Goal: Task Accomplishment & Management: Manage account settings

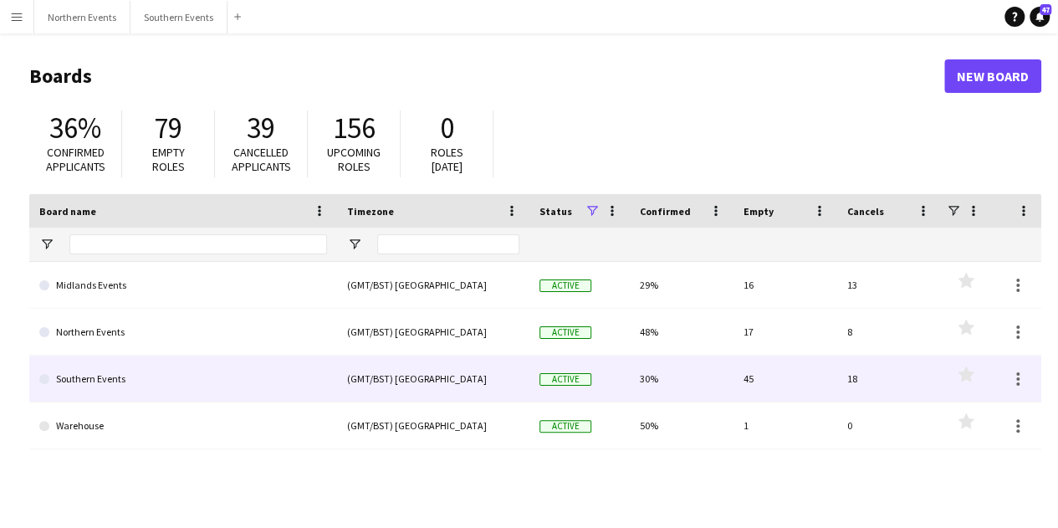
click at [180, 387] on link "Southern Events" at bounding box center [183, 379] width 288 height 47
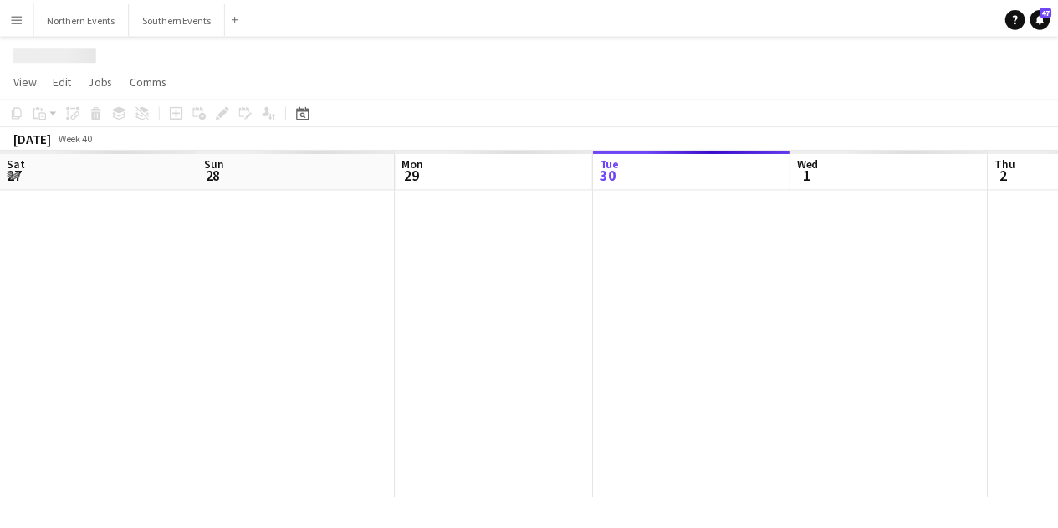
scroll to position [0, 400]
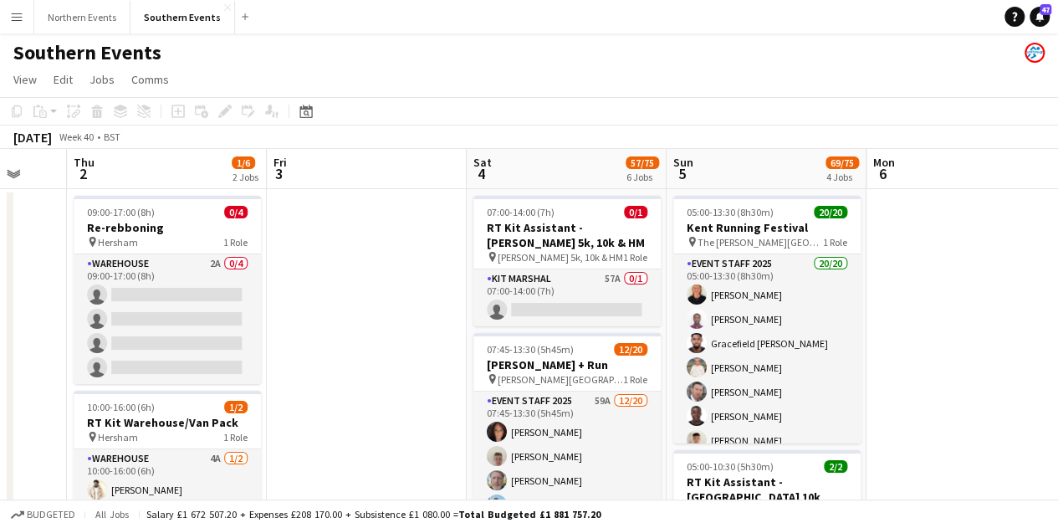
drag, startPoint x: 803, startPoint y: 400, endPoint x: 354, endPoint y: 349, distance: 452.2
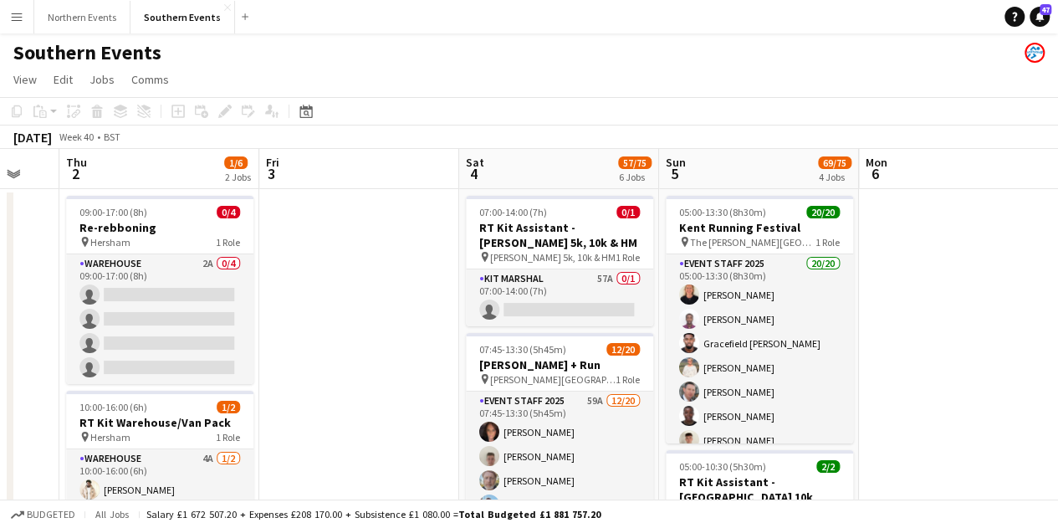
scroll to position [0, 633]
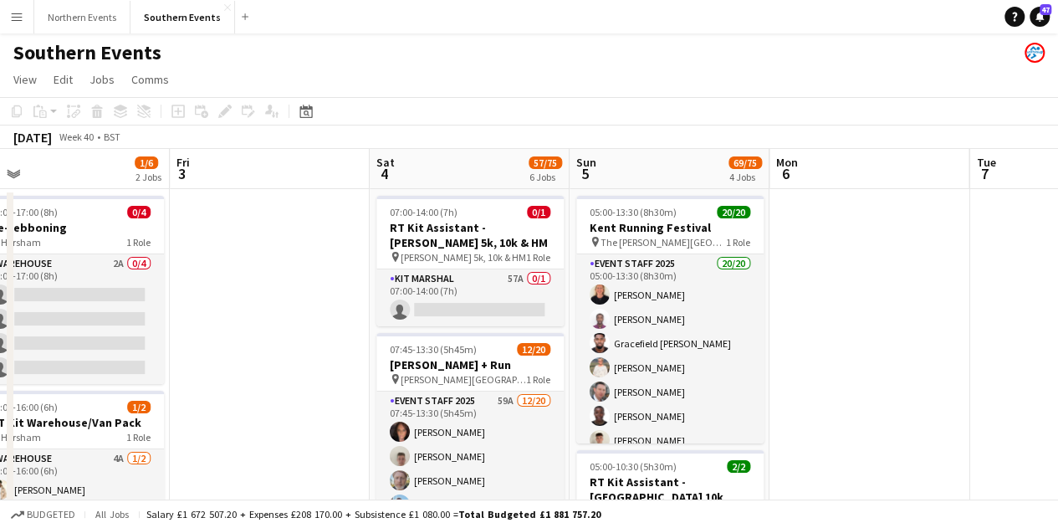
drag, startPoint x: 982, startPoint y: 418, endPoint x: 887, endPoint y: 407, distance: 95.9
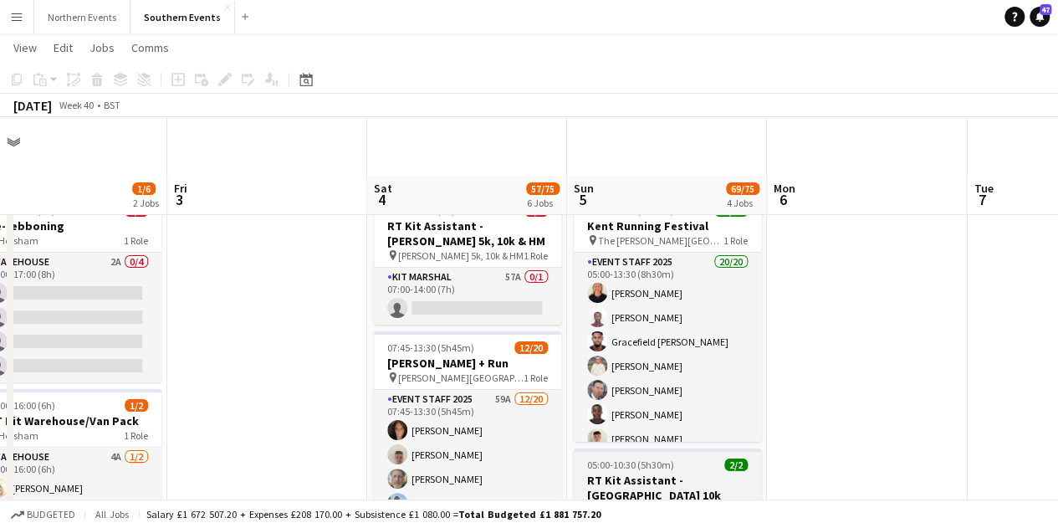
scroll to position [167, 0]
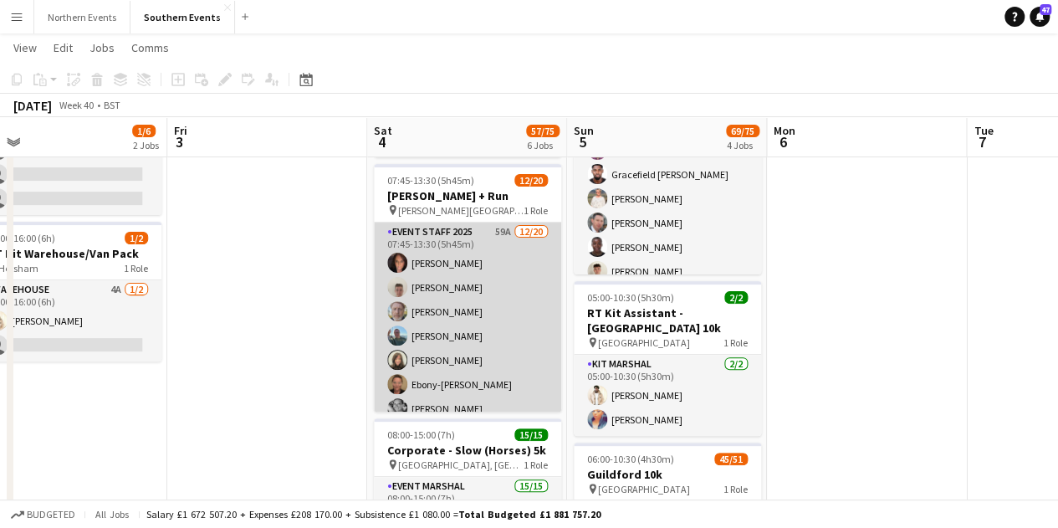
click at [423, 290] on app-card-role "Event Staff 2025 59A [DATE] 07:45-13:30 (5h45m) [PERSON_NAME] [PERSON_NAME] [PE…" at bounding box center [467, 482] width 187 height 518
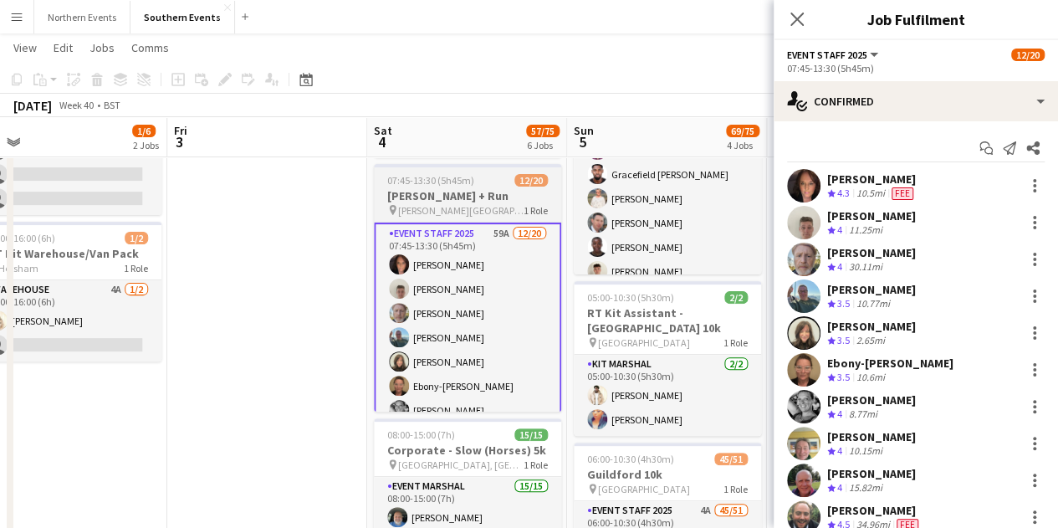
click at [510, 174] on div "07:45-13:30 (5h45m) 12/20" at bounding box center [467, 180] width 187 height 13
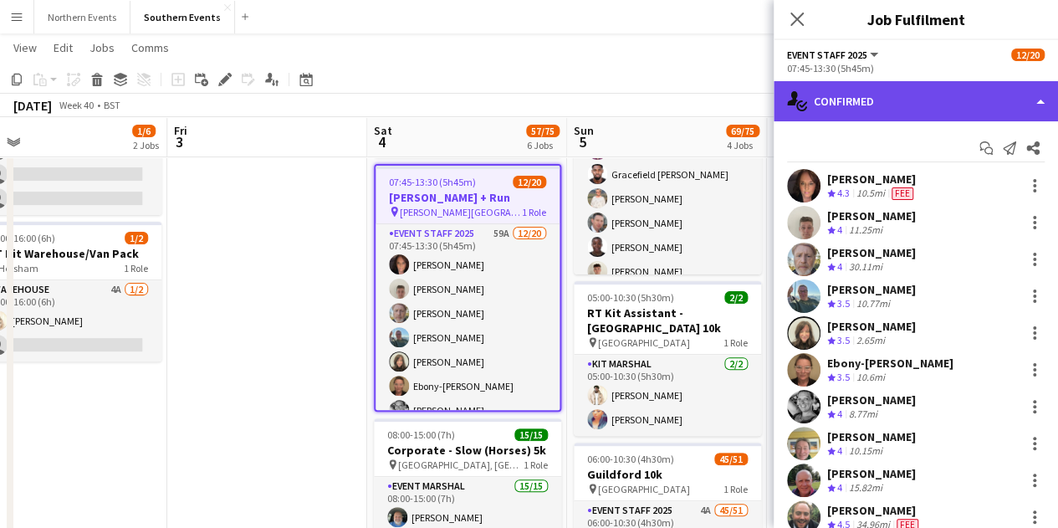
click at [981, 102] on div "single-neutral-actions-check-2 Confirmed" at bounding box center [916, 101] width 284 height 40
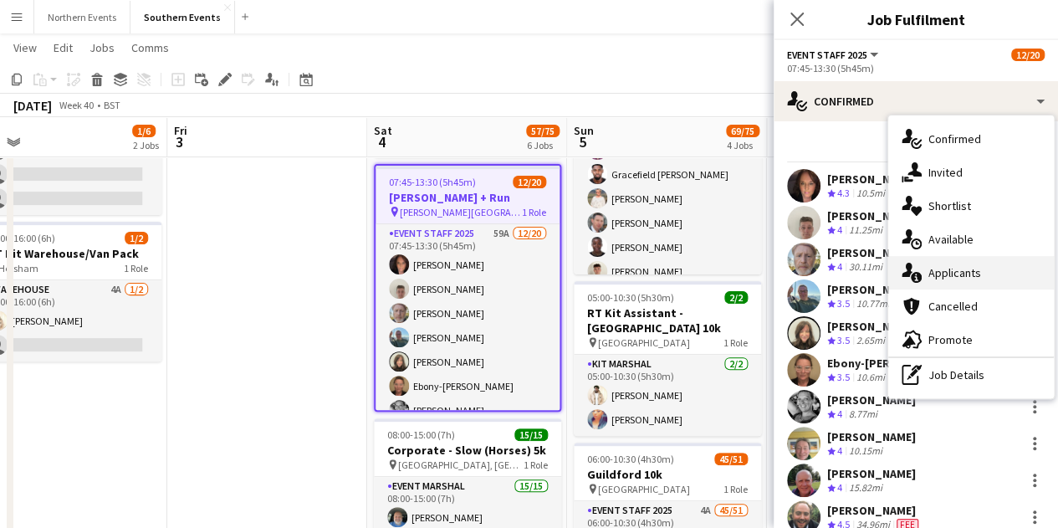
click at [973, 270] on span "Applicants" at bounding box center [955, 272] width 53 height 15
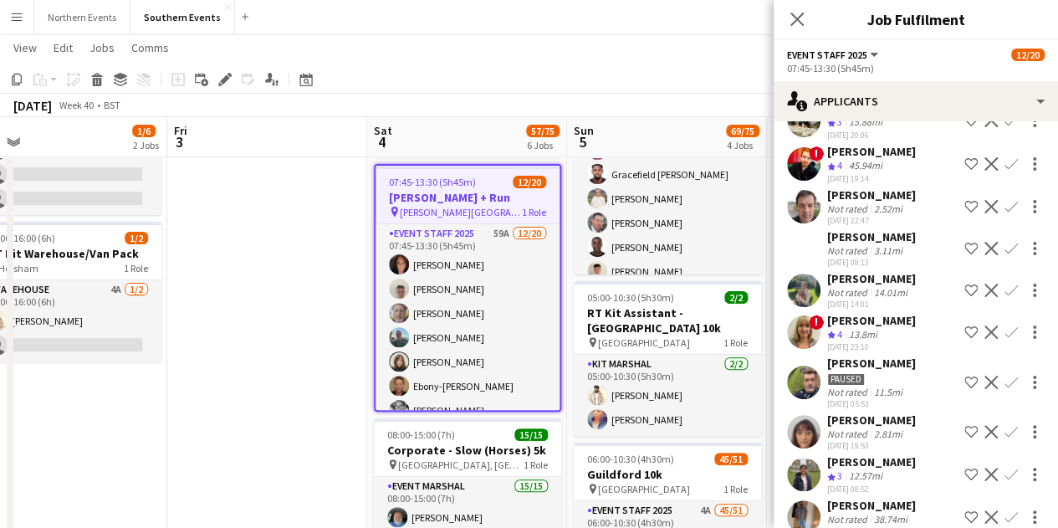
scroll to position [335, 0]
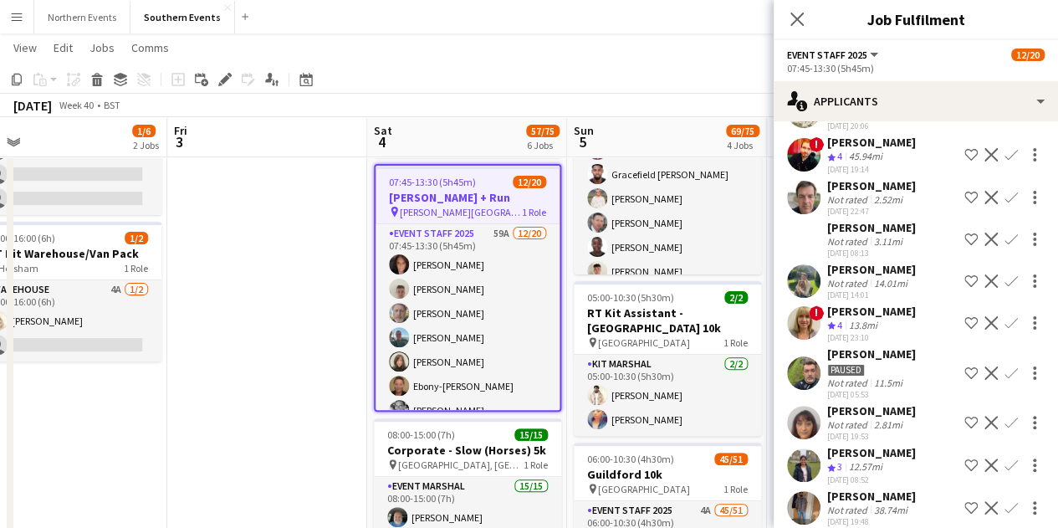
click at [815, 316] on span "!" at bounding box center [816, 312] width 15 height 15
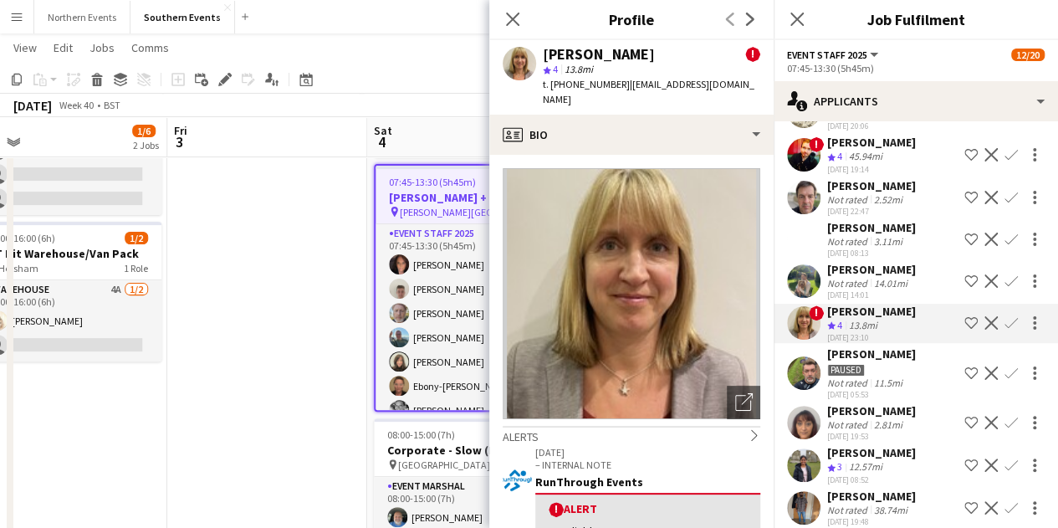
click at [843, 143] on div "[PERSON_NAME]" at bounding box center [872, 142] width 89 height 15
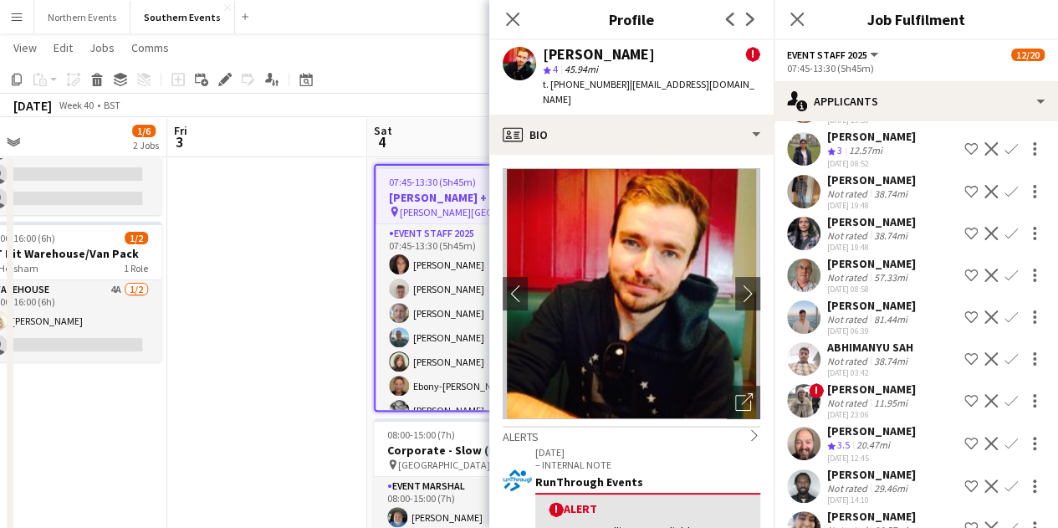
scroll to position [837, 0]
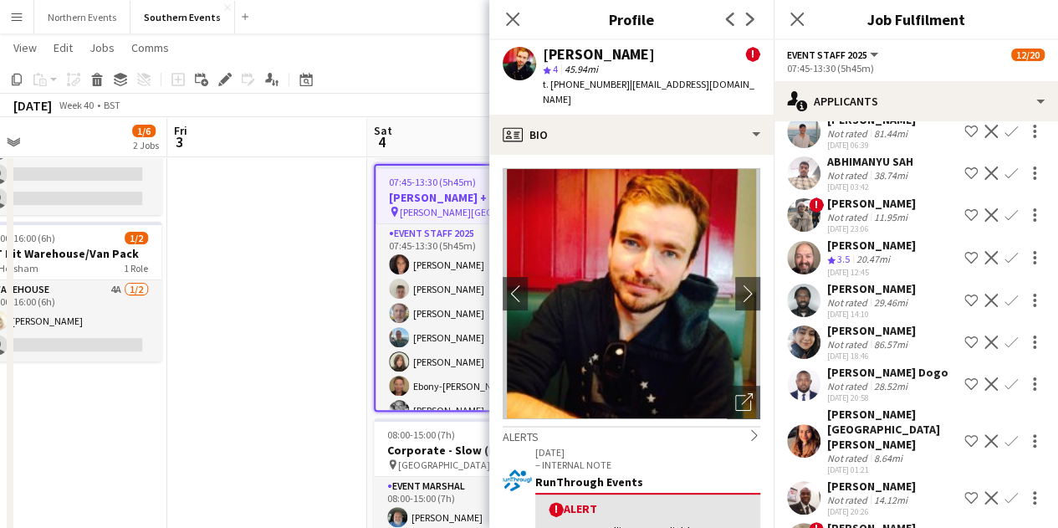
click at [880, 253] on div "[PERSON_NAME]" at bounding box center [872, 245] width 89 height 15
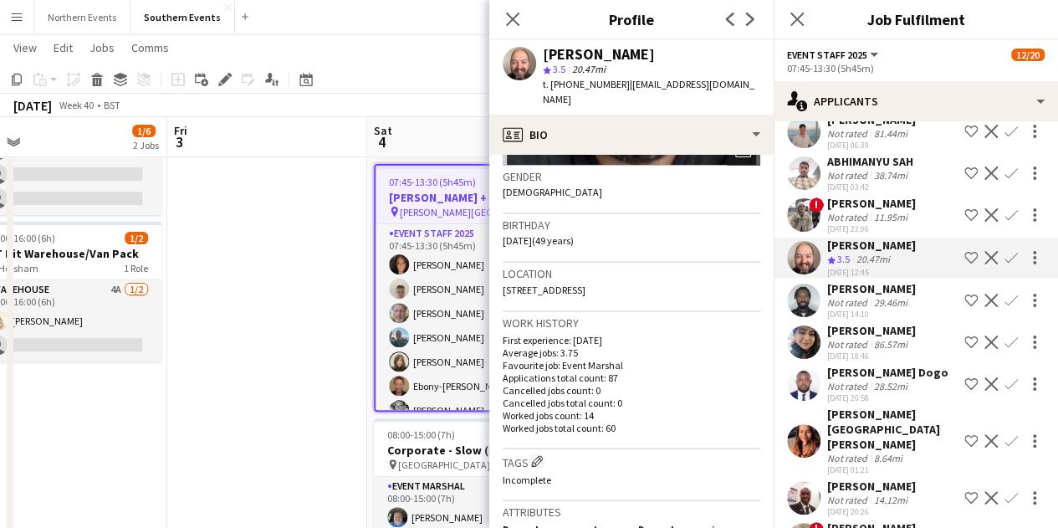
scroll to position [251, 0]
click at [1005, 264] on app-icon "Confirm" at bounding box center [1011, 257] width 13 height 13
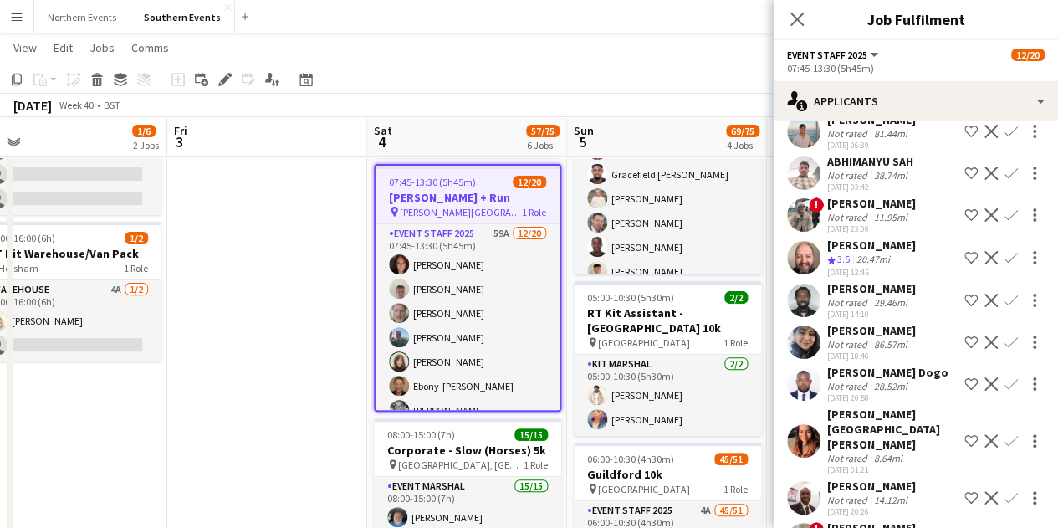
click at [1005, 264] on app-icon "Confirm" at bounding box center [1011, 257] width 13 height 13
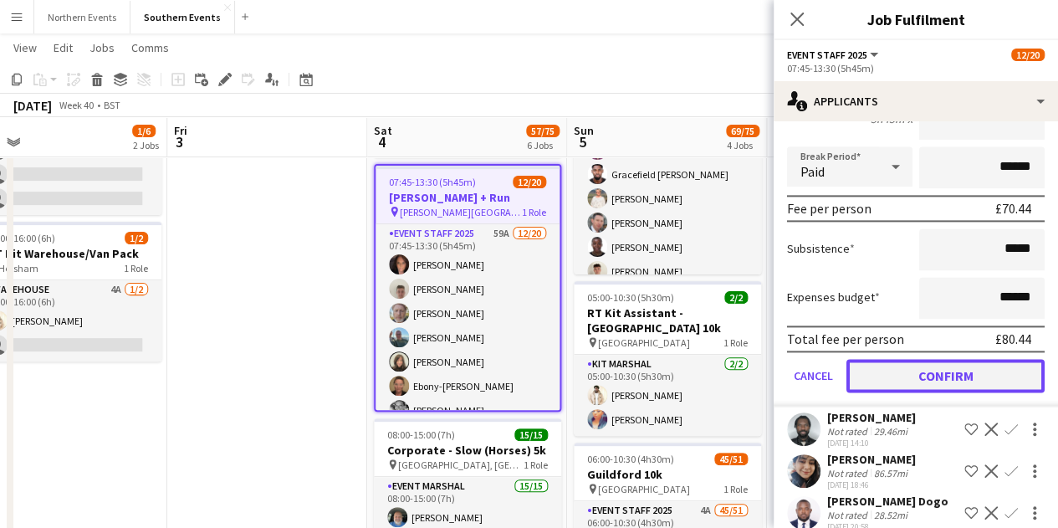
click at [929, 392] on button "Confirm" at bounding box center [946, 375] width 198 height 33
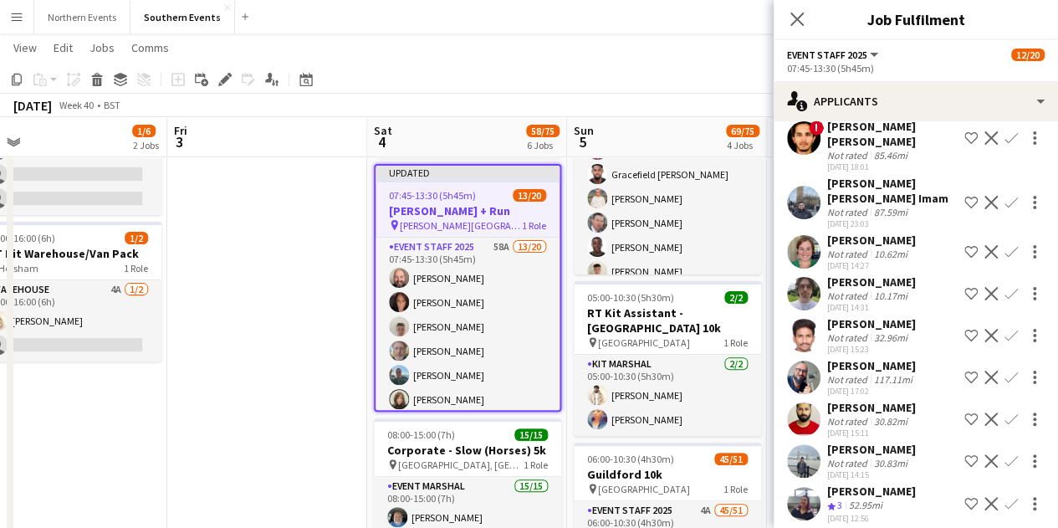
scroll to position [1419, 0]
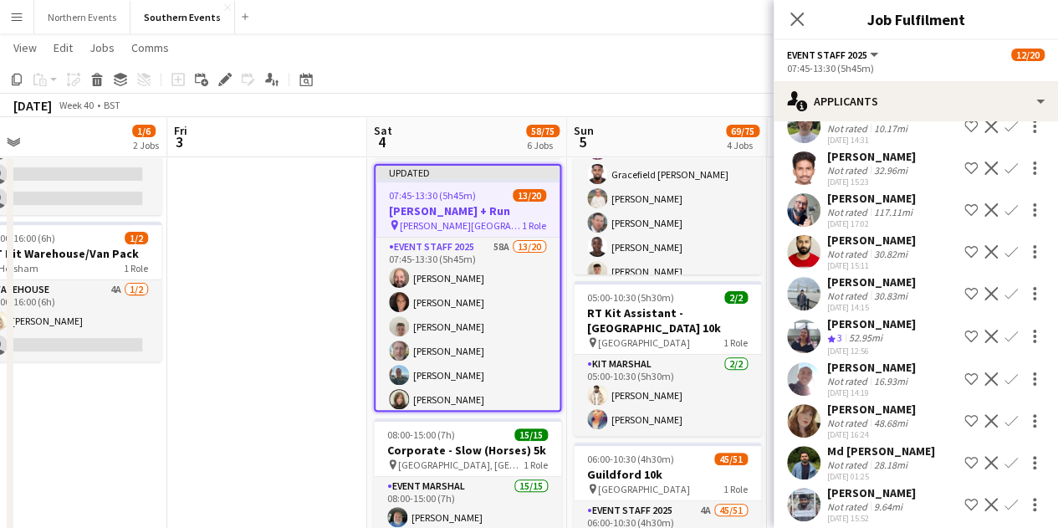
click at [877, 345] on div "52.95mi" at bounding box center [866, 338] width 40 height 14
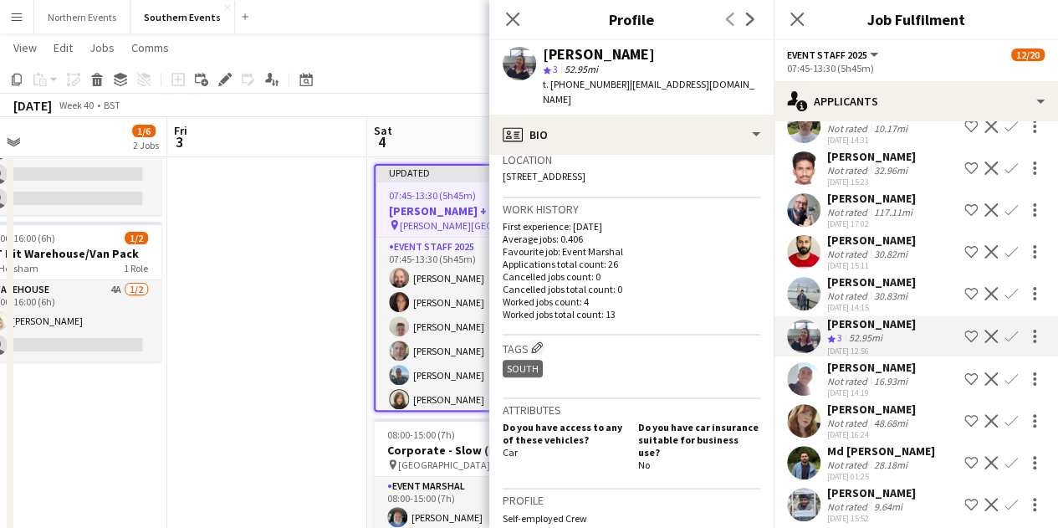
scroll to position [365, 0]
click at [1005, 344] on button "Confirm" at bounding box center [1012, 336] width 20 height 20
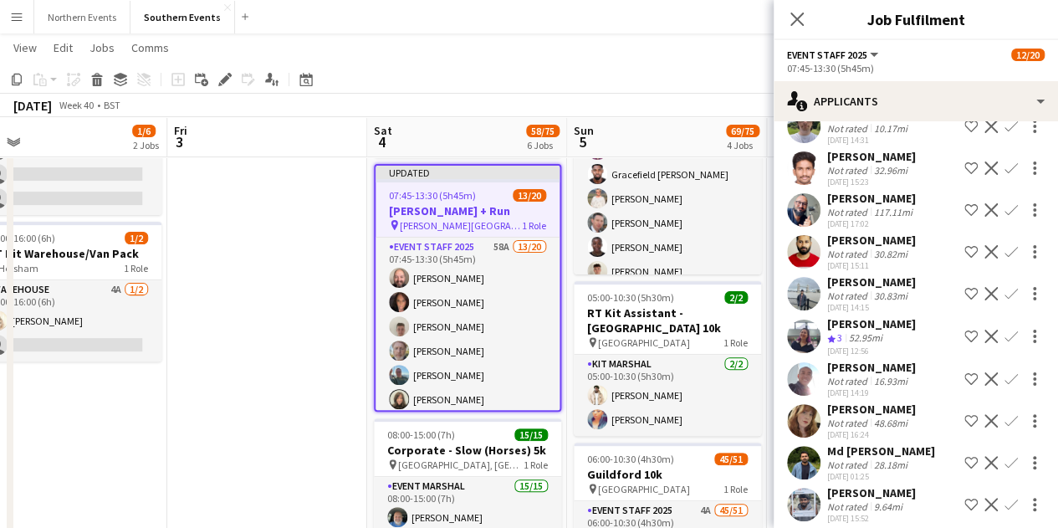
click at [1005, 343] on app-icon "Confirm" at bounding box center [1011, 336] width 13 height 13
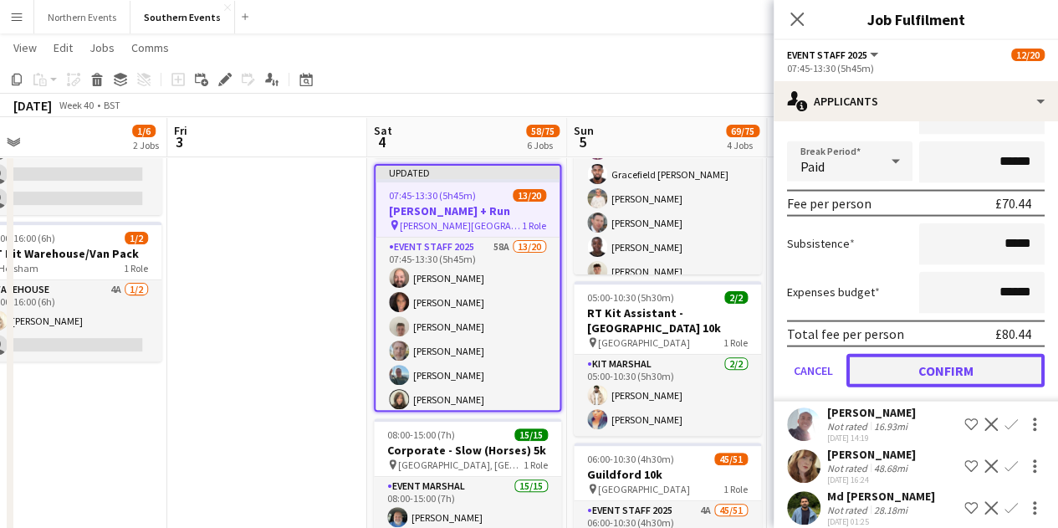
click at [992, 387] on button "Confirm" at bounding box center [946, 370] width 198 height 33
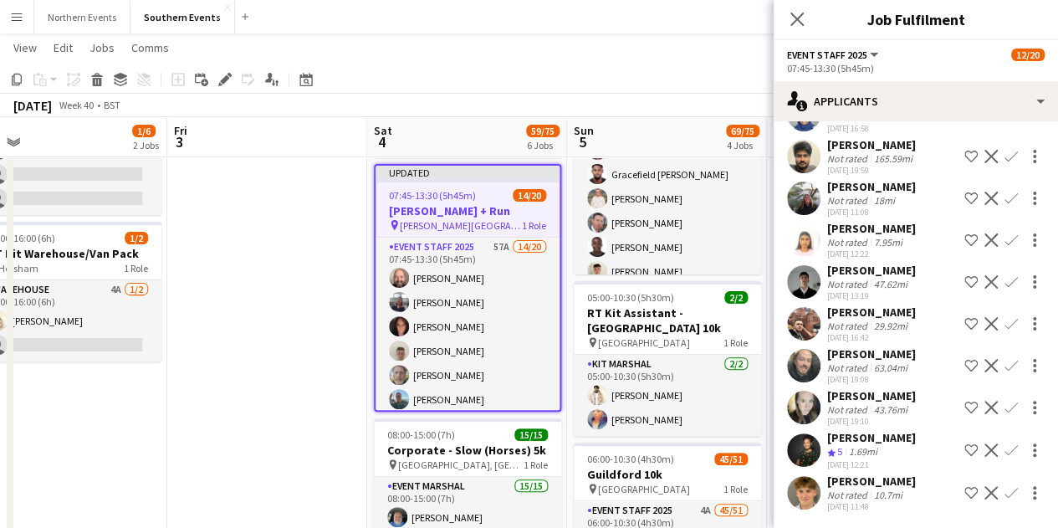
scroll to position [1960, 0]
click at [889, 442] on div "[PERSON_NAME]" at bounding box center [872, 437] width 89 height 15
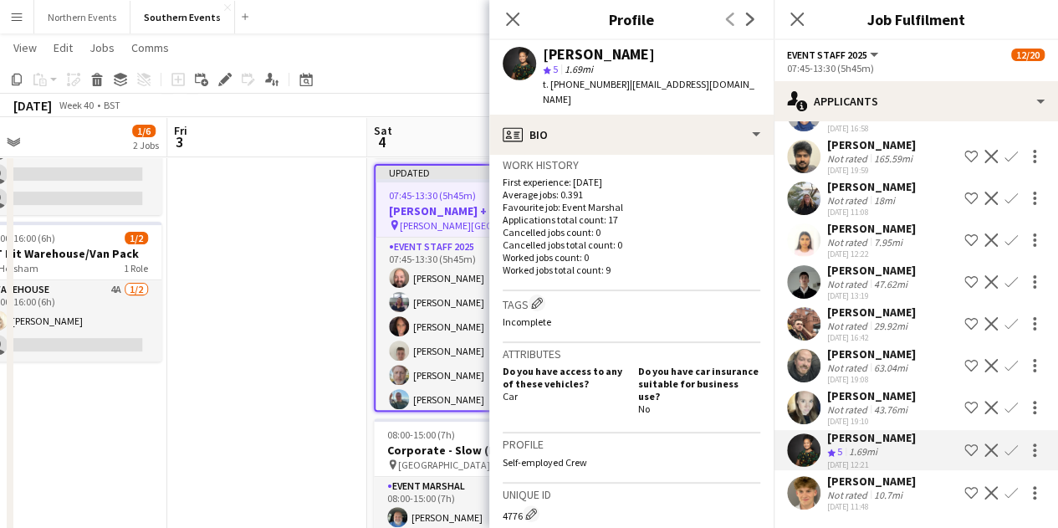
scroll to position [418, 0]
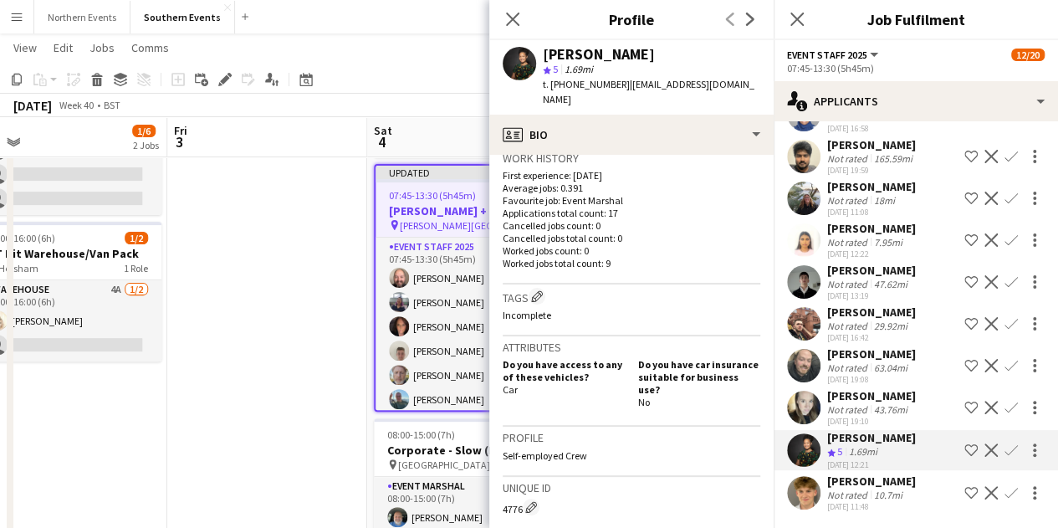
click at [1005, 450] on app-icon "Confirm" at bounding box center [1011, 449] width 13 height 13
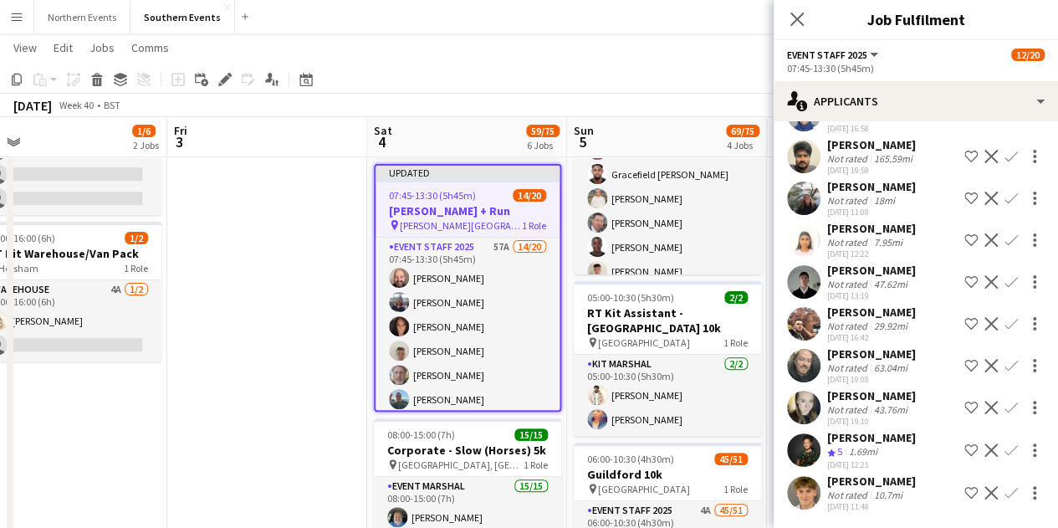
click at [1005, 450] on app-icon "Confirm" at bounding box center [1011, 449] width 13 height 13
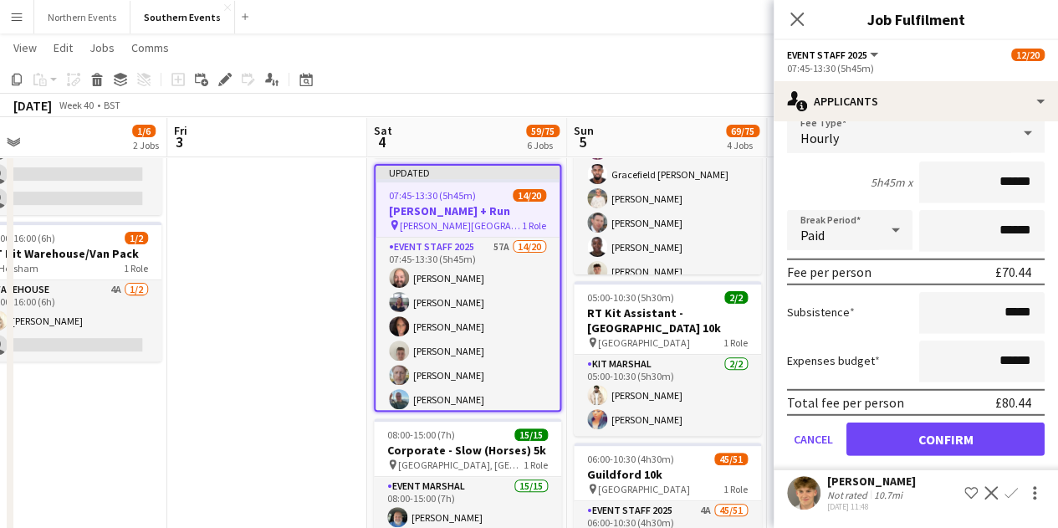
scroll to position [2339, 0]
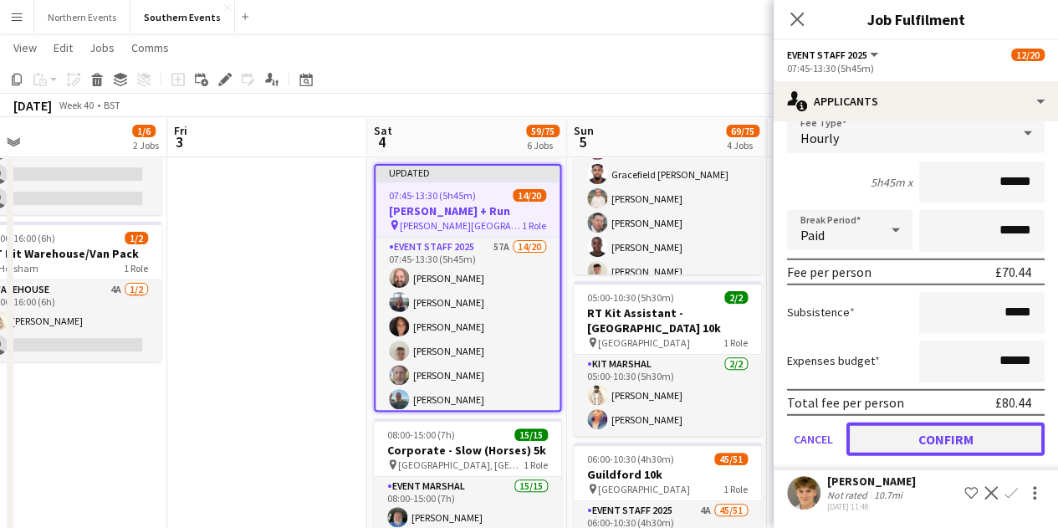
click at [934, 436] on button "Confirm" at bounding box center [946, 439] width 198 height 33
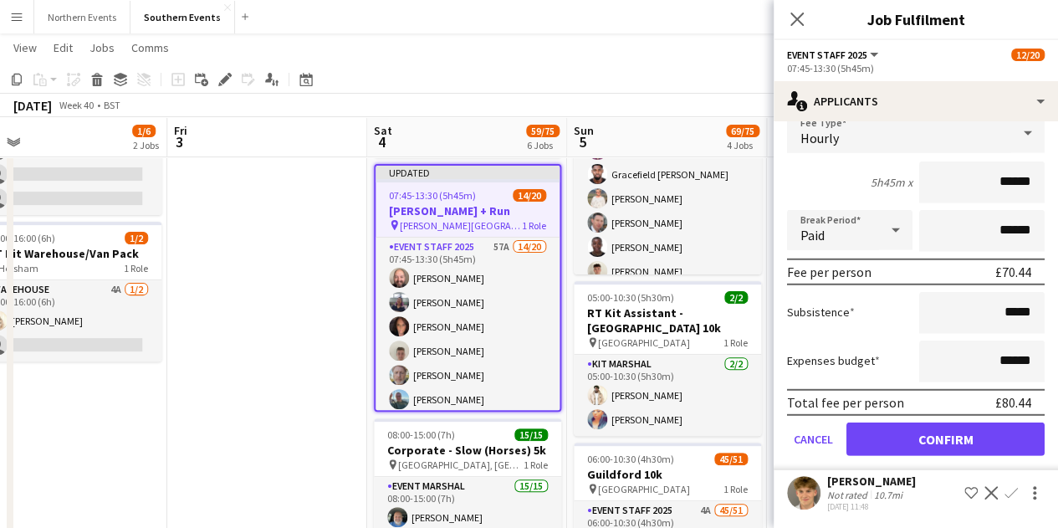
scroll to position [1917, 0]
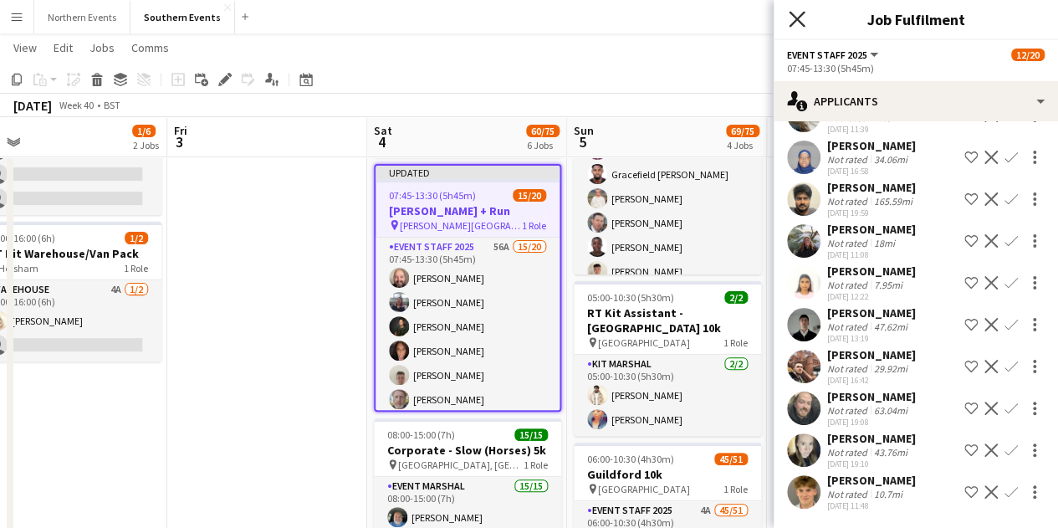
click at [798, 12] on icon "Close pop-in" at bounding box center [797, 19] width 16 height 16
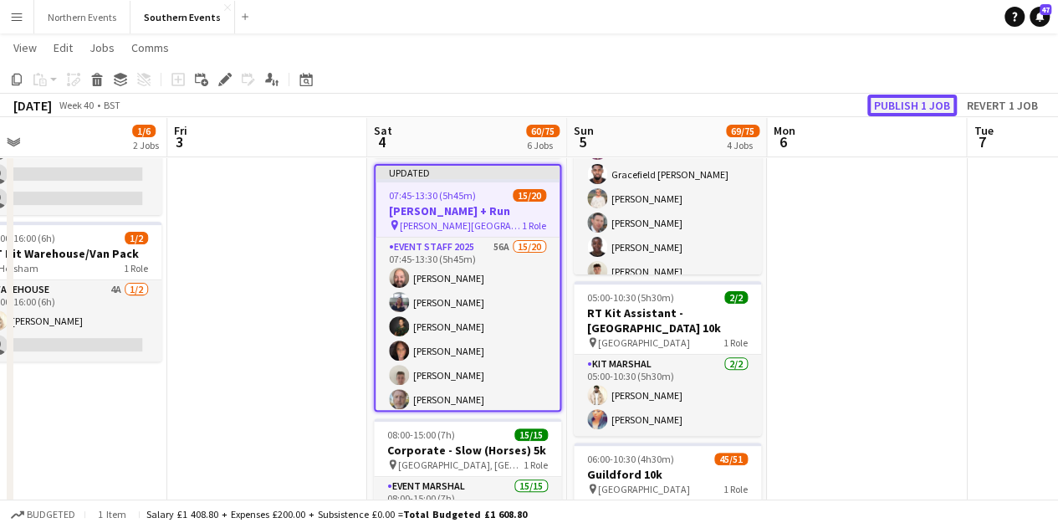
click at [910, 111] on button "Publish 1 job" at bounding box center [913, 106] width 90 height 22
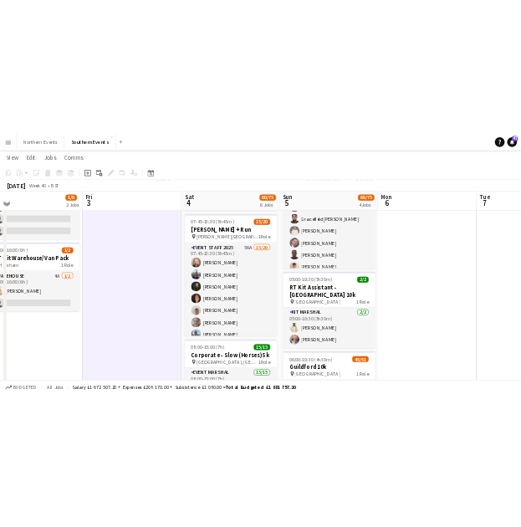
scroll to position [0, 631]
